Goal: Task Accomplishment & Management: Complete application form

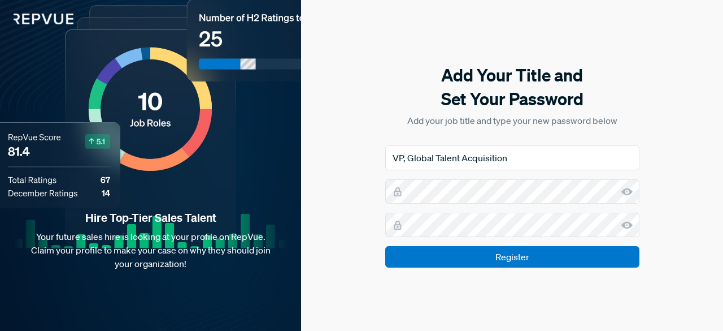
click at [627, 192] on use at bounding box center [626, 191] width 11 height 7
click at [625, 226] on use at bounding box center [626, 224] width 11 height 7
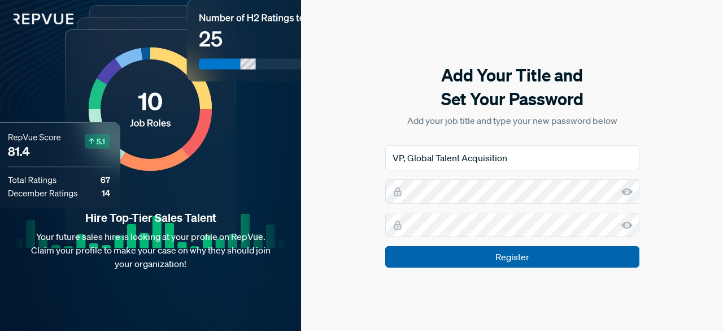
click at [530, 261] on input "Register" at bounding box center [512, 256] width 254 height 21
